Goal: Task Accomplishment & Management: Complete application form

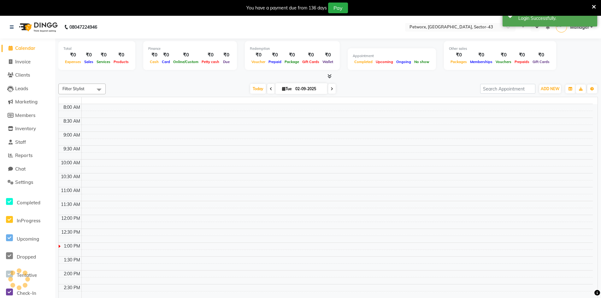
select select "en"
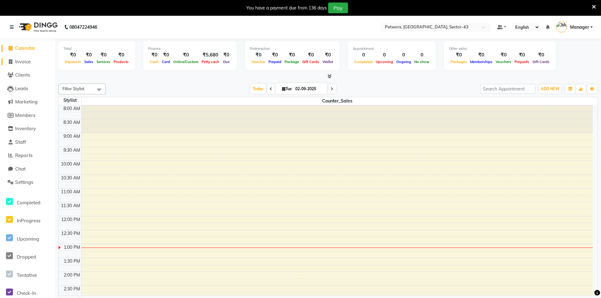
click at [31, 59] on span "Invoice" at bounding box center [22, 62] width 15 height 6
select select "service"
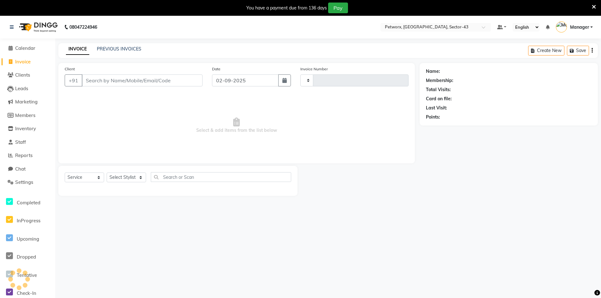
type input "0255"
select select "8169"
click at [101, 82] on input "Client" at bounding box center [142, 80] width 121 height 12
click at [100, 93] on div "Client +91 Date [DATE] Invoice Number V/2025 V/[PHONE_NUMBER] Select & add item…" at bounding box center [236, 113] width 357 height 100
click at [114, 81] on input "Client" at bounding box center [142, 80] width 121 height 12
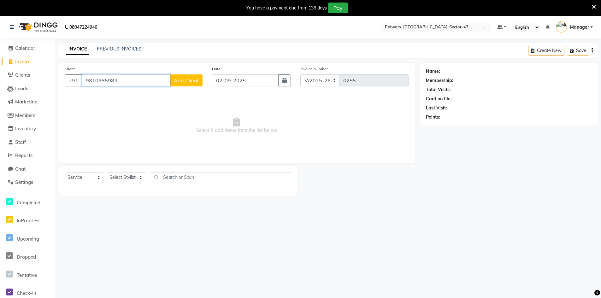
type input "9810985984"
click at [199, 77] on button "Add Client" at bounding box center [186, 80] width 33 height 12
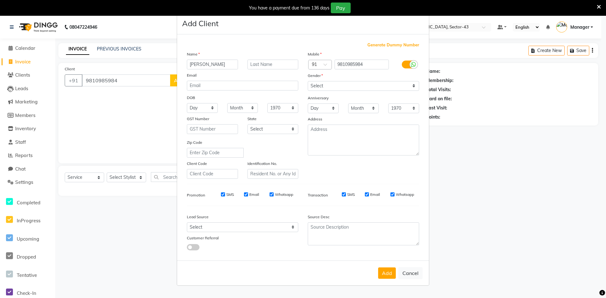
type input "[PERSON_NAME]"
type input "Chopra"
click at [332, 87] on select "Select [DEMOGRAPHIC_DATA] [DEMOGRAPHIC_DATA] Other Prefer Not To Say" at bounding box center [363, 86] width 111 height 10
select select "[DEMOGRAPHIC_DATA]"
click at [308, 81] on select "Select [DEMOGRAPHIC_DATA] [DEMOGRAPHIC_DATA] Other Prefer Not To Say" at bounding box center [363, 86] width 111 height 10
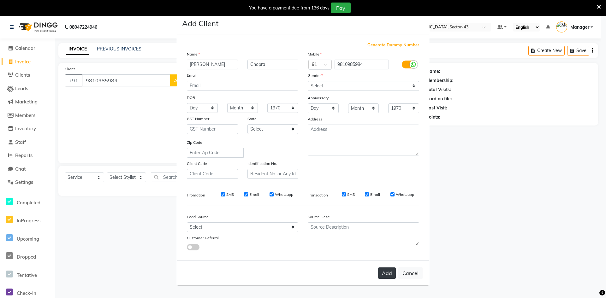
click at [384, 273] on button "Add" at bounding box center [387, 273] width 18 height 11
select select
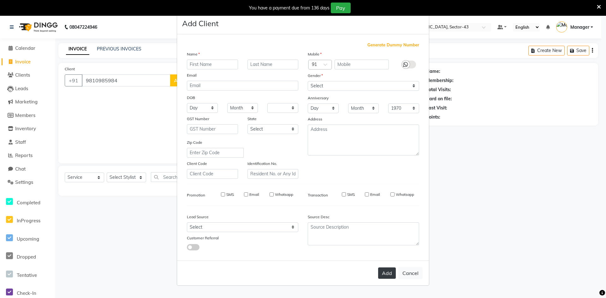
select select
checkbox input "false"
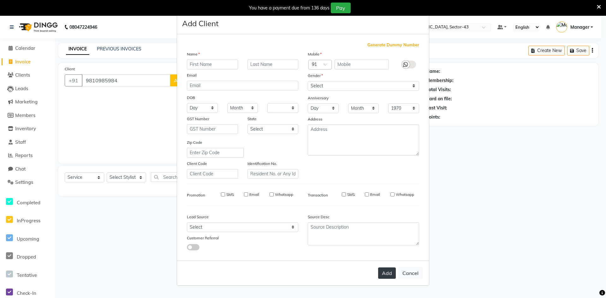
checkbox input "false"
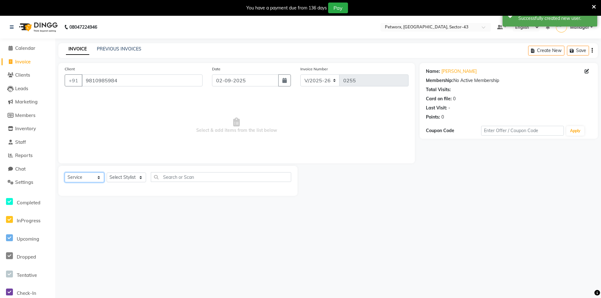
drag, startPoint x: 80, startPoint y: 175, endPoint x: 82, endPoint y: 181, distance: 6.5
click at [80, 174] on select "Select Service Product Membership Package Voucher Prepaid Gift Card" at bounding box center [84, 178] width 39 height 10
select select "product"
click at [65, 173] on select "Select Service Product Membership Package Voucher Prepaid Gift Card" at bounding box center [84, 178] width 39 height 10
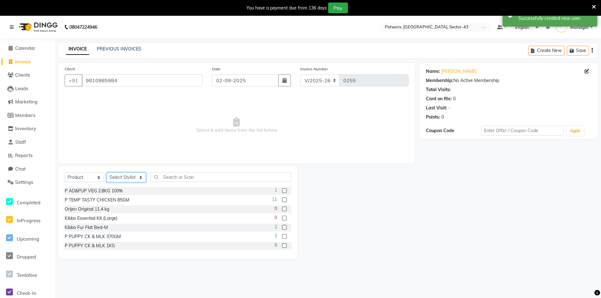
drag, startPoint x: 131, startPoint y: 174, endPoint x: 131, endPoint y: 182, distance: 8.2
click at [131, 174] on select "Select Stylist Counter_Sales Manager" at bounding box center [126, 178] width 39 height 10
select select "76773"
click at [107, 173] on select "Select Stylist Counter_Sales Manager" at bounding box center [126, 178] width 39 height 10
click at [183, 176] on input "text" at bounding box center [221, 177] width 140 height 10
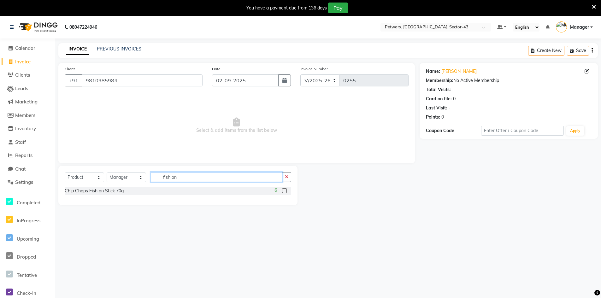
type input "fish on"
click at [283, 190] on label at bounding box center [284, 190] width 5 height 5
click at [283, 190] on input "checkbox" at bounding box center [284, 191] width 4 height 4
checkbox input "true"
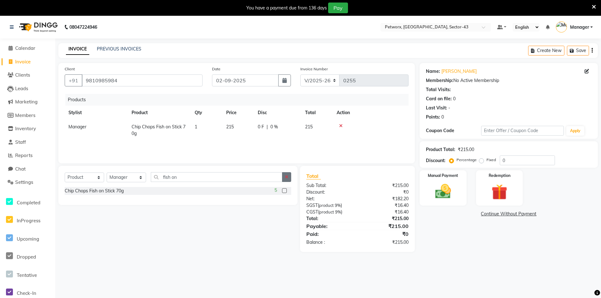
click at [286, 179] on icon "button" at bounding box center [286, 177] width 3 height 4
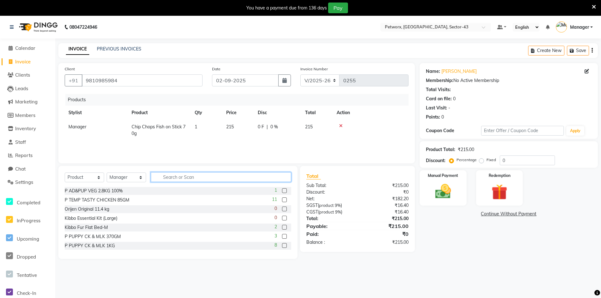
click at [265, 177] on input "text" at bounding box center [221, 177] width 140 height 10
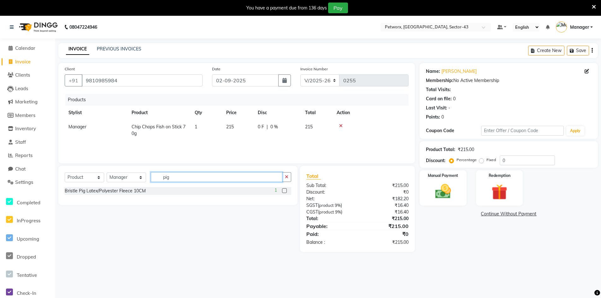
type input "pig"
click at [285, 191] on label at bounding box center [284, 190] width 5 height 5
click at [285, 191] on input "checkbox" at bounding box center [284, 191] width 4 height 4
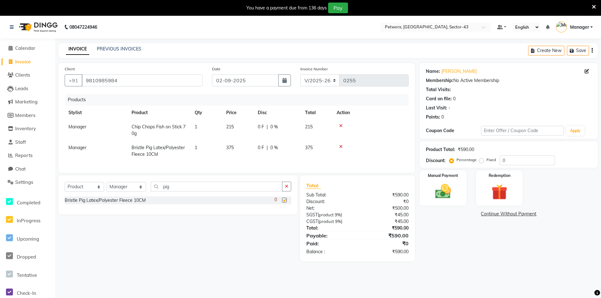
checkbox input "false"
drag, startPoint x: 516, startPoint y: 159, endPoint x: 496, endPoint y: 162, distance: 20.7
click at [502, 160] on input "0" at bounding box center [527, 161] width 55 height 10
type input "1"
type input "15"
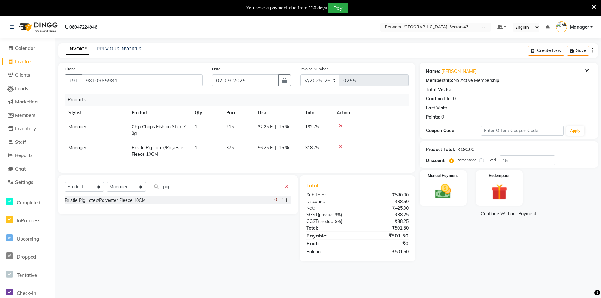
click at [487, 162] on label "Fixed" at bounding box center [491, 160] width 9 height 6
click at [481, 162] on input "Fixed" at bounding box center [483, 160] width 4 height 4
radio input "true"
drag, startPoint x: 511, startPoint y: 163, endPoint x: 490, endPoint y: 160, distance: 20.7
click at [490, 160] on div "Percentage Fixed 15" at bounding box center [503, 161] width 104 height 10
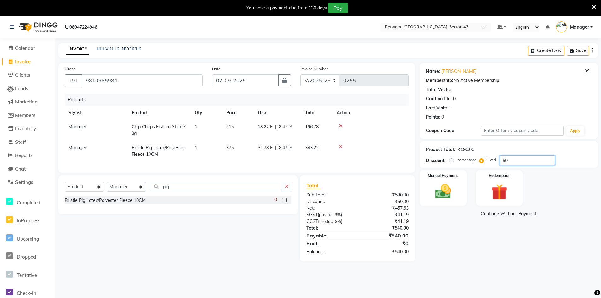
type input "5"
type input "90"
drag, startPoint x: 442, startPoint y: 187, endPoint x: 471, endPoint y: 204, distance: 34.5
click at [442, 187] on img at bounding box center [444, 191] width 26 height 18
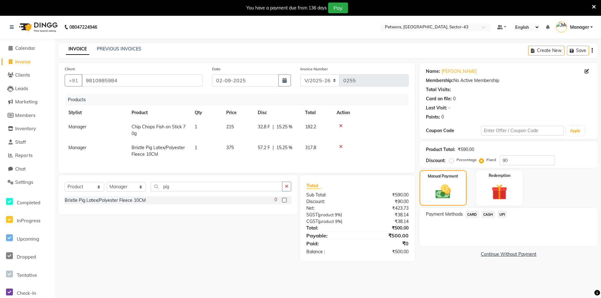
click at [485, 209] on div "Payment Methods CARD CASH UPI" at bounding box center [509, 227] width 178 height 38
click at [491, 214] on span "CASH" at bounding box center [489, 214] width 14 height 7
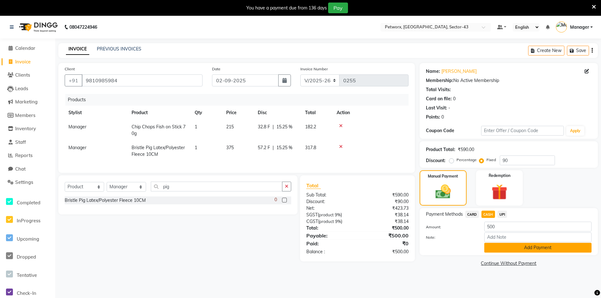
click at [528, 250] on button "Add Payment" at bounding box center [538, 248] width 107 height 10
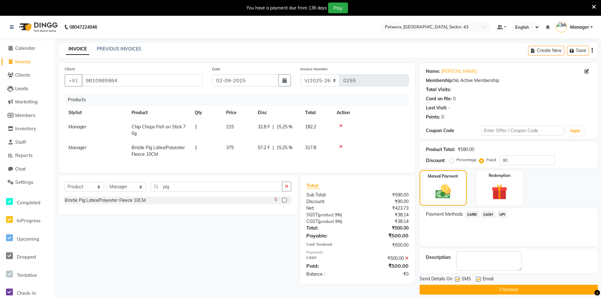
click at [491, 288] on button "Checkout" at bounding box center [509, 290] width 178 height 10
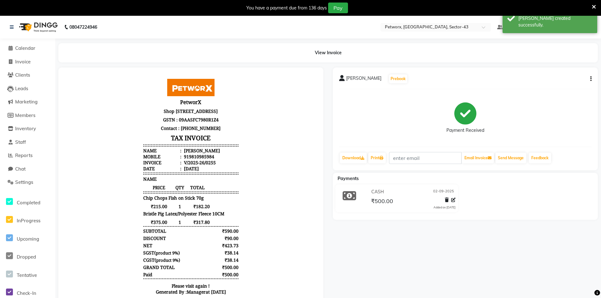
click at [198, 160] on div "919810985984" at bounding box center [199, 157] width 32 height 6
copy div "919810985984"
